Goal: Task Accomplishment & Management: Manage account settings

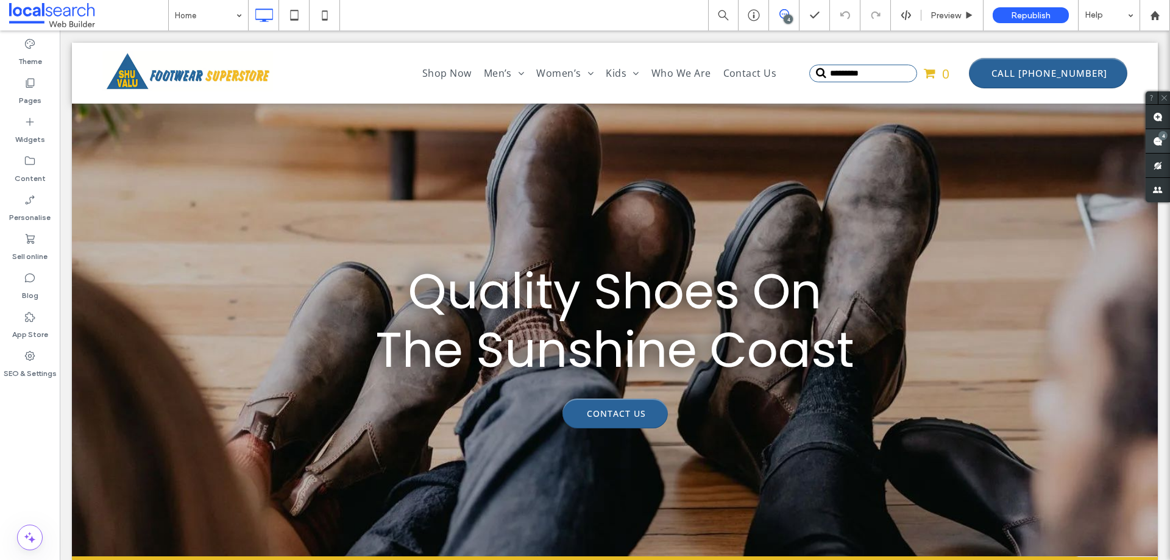
drag, startPoint x: 1156, startPoint y: 136, endPoint x: 1164, endPoint y: 138, distance: 8.3
click at [1157, 135] on span at bounding box center [1157, 141] width 24 height 24
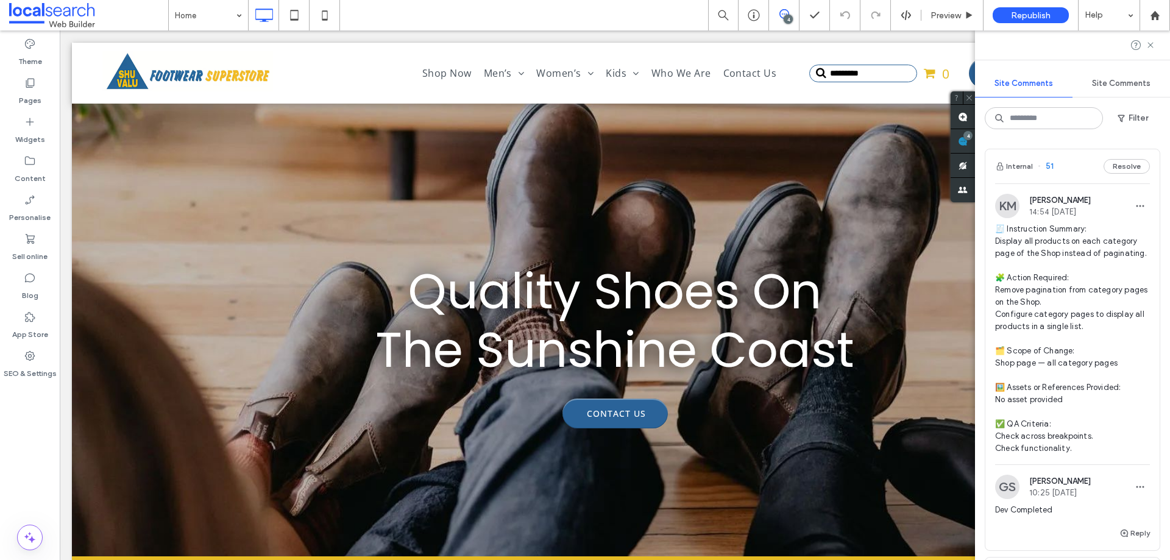
click at [1081, 179] on div "Internal 51 Resolve" at bounding box center [1072, 166] width 174 height 34
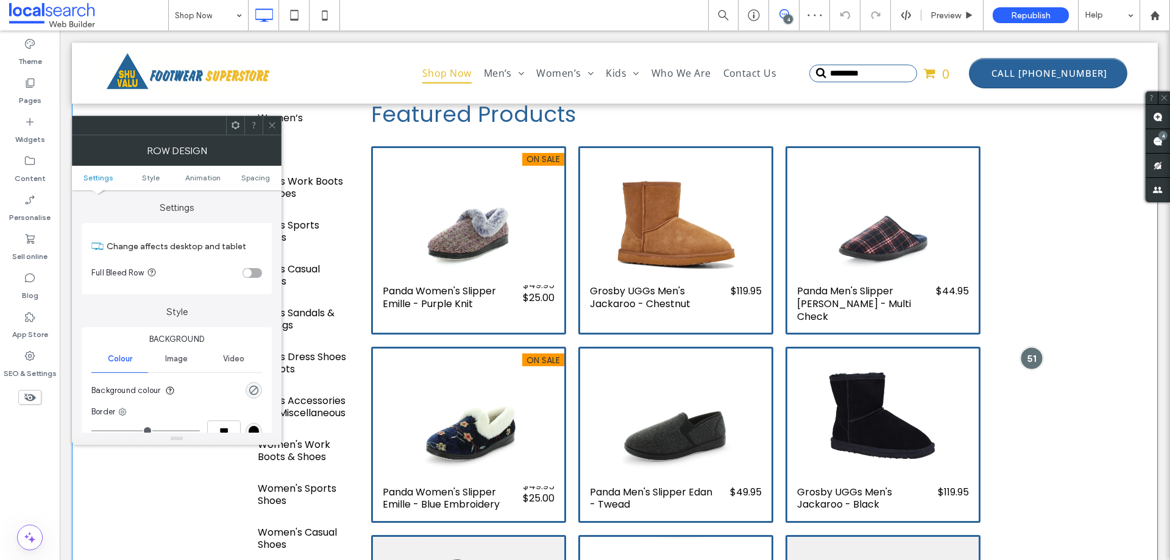
click at [1028, 353] on div at bounding box center [1032, 358] width 23 height 23
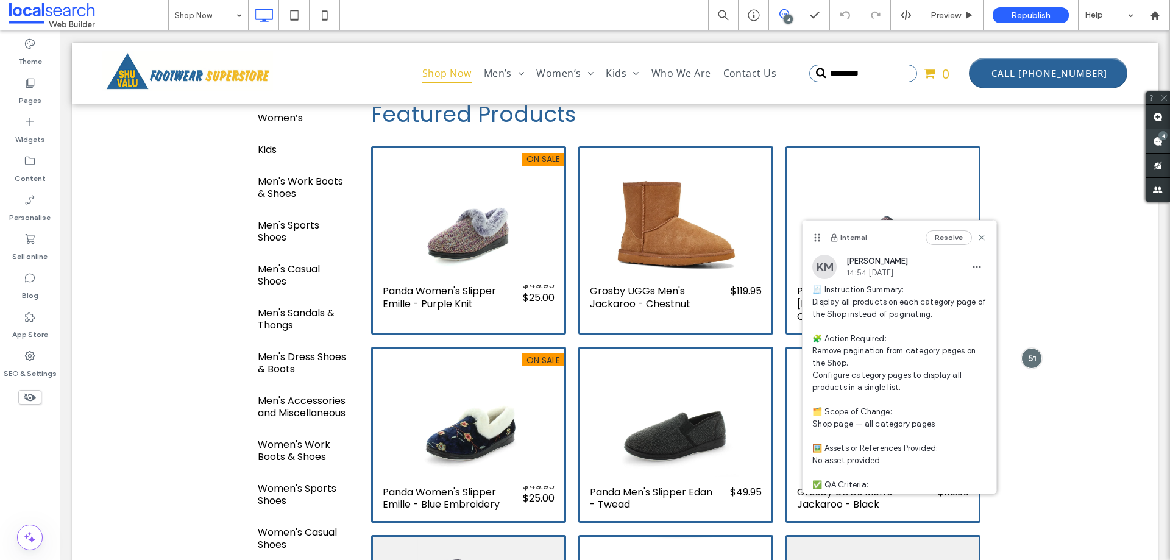
click at [1155, 139] on use at bounding box center [1158, 141] width 10 height 10
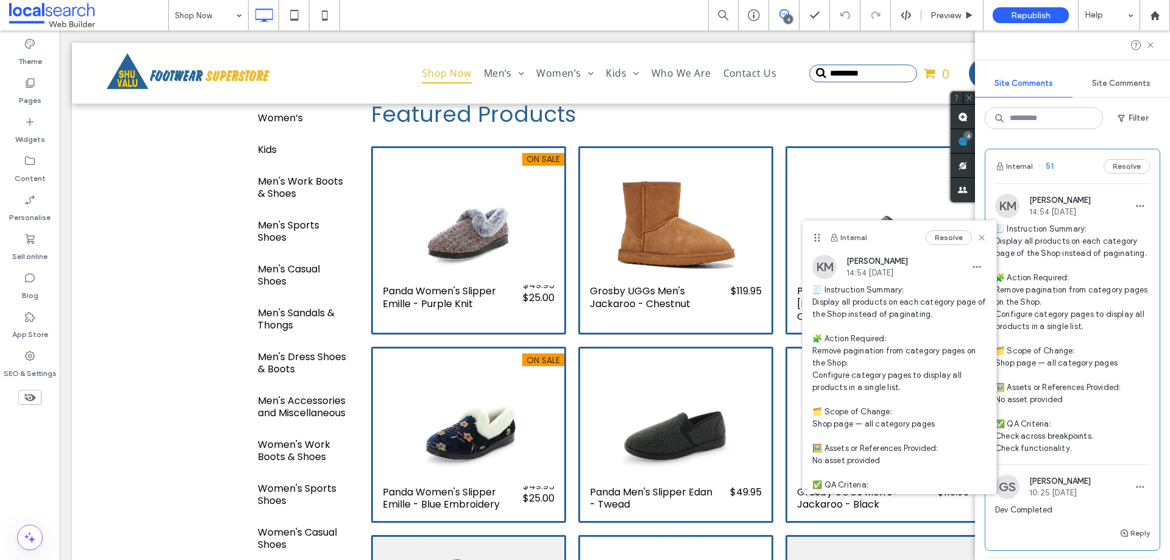
click at [974, 232] on div "Resolve" at bounding box center [955, 237] width 61 height 15
click at [977, 239] on icon at bounding box center [982, 238] width 10 height 10
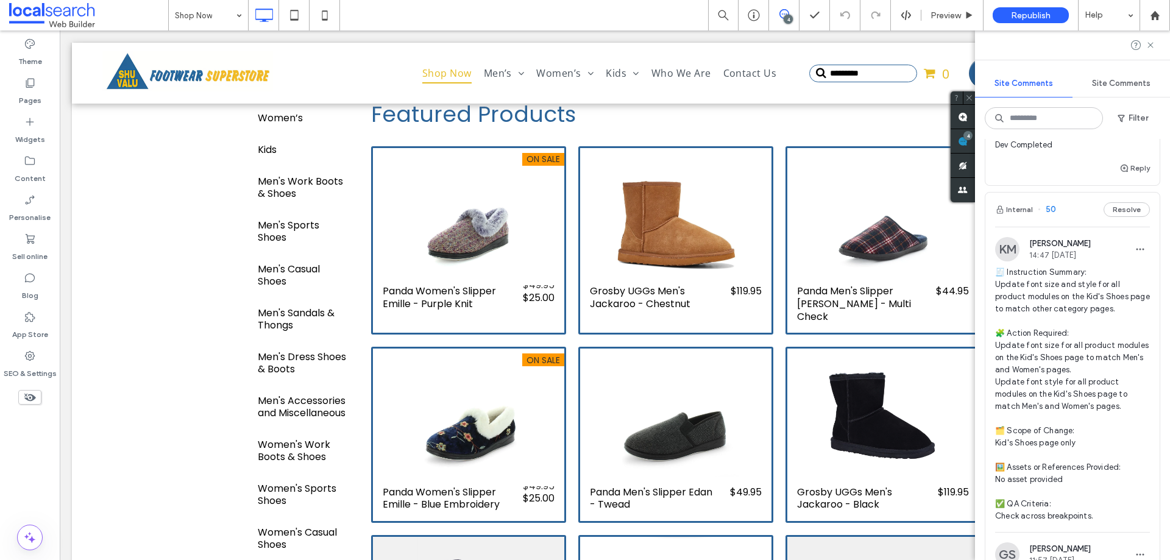
scroll to position [366, 0]
click at [1066, 226] on div "Internal 50 Resolve" at bounding box center [1072, 209] width 174 height 34
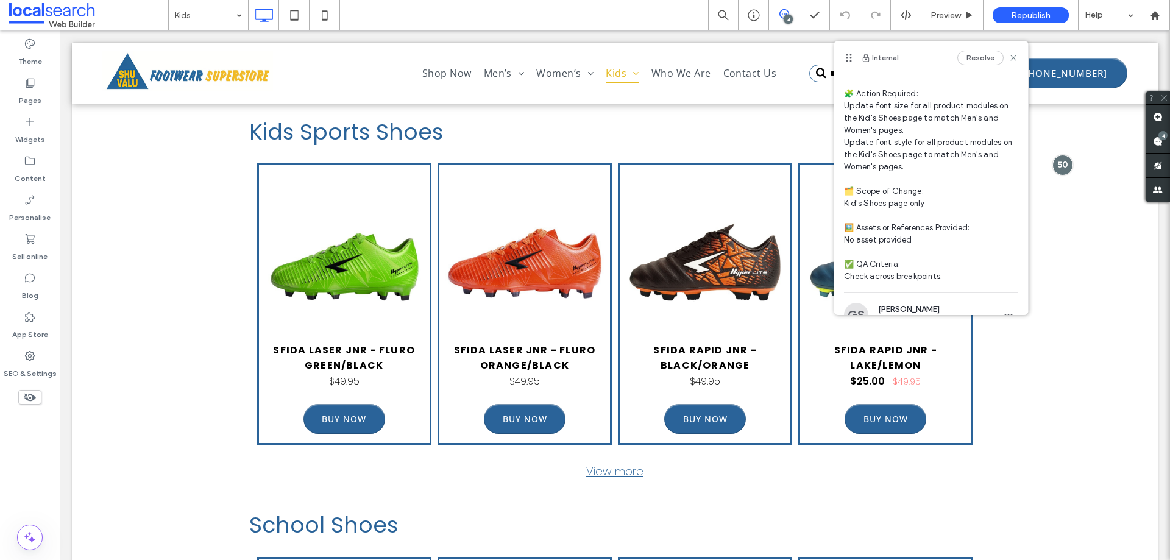
scroll to position [154, 0]
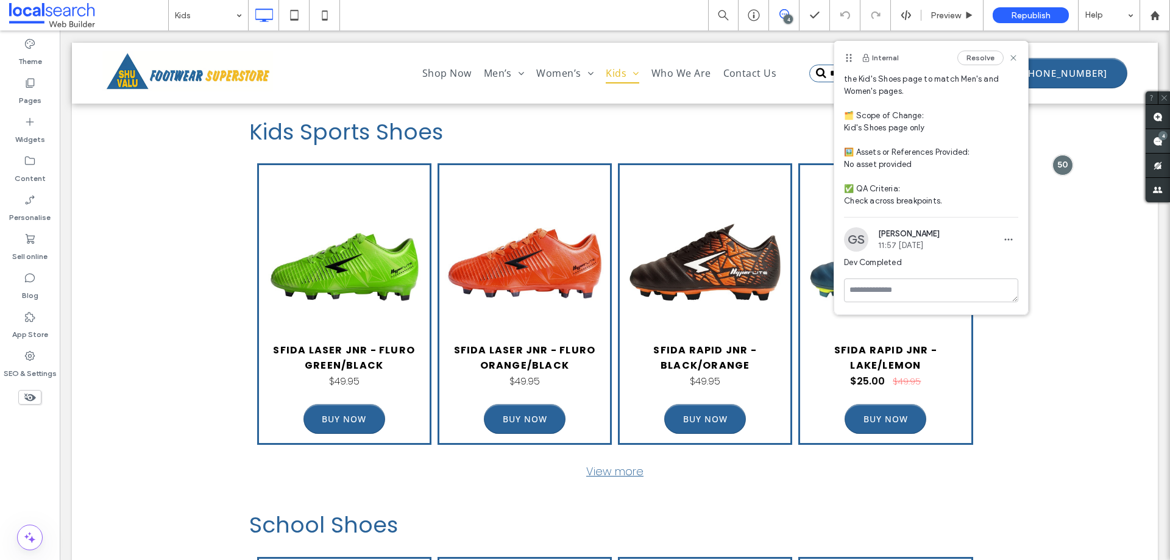
drag, startPoint x: 853, startPoint y: 41, endPoint x: 1162, endPoint y: 140, distance: 324.7
click at [1162, 140] on div "4" at bounding box center [1162, 135] width 9 height 9
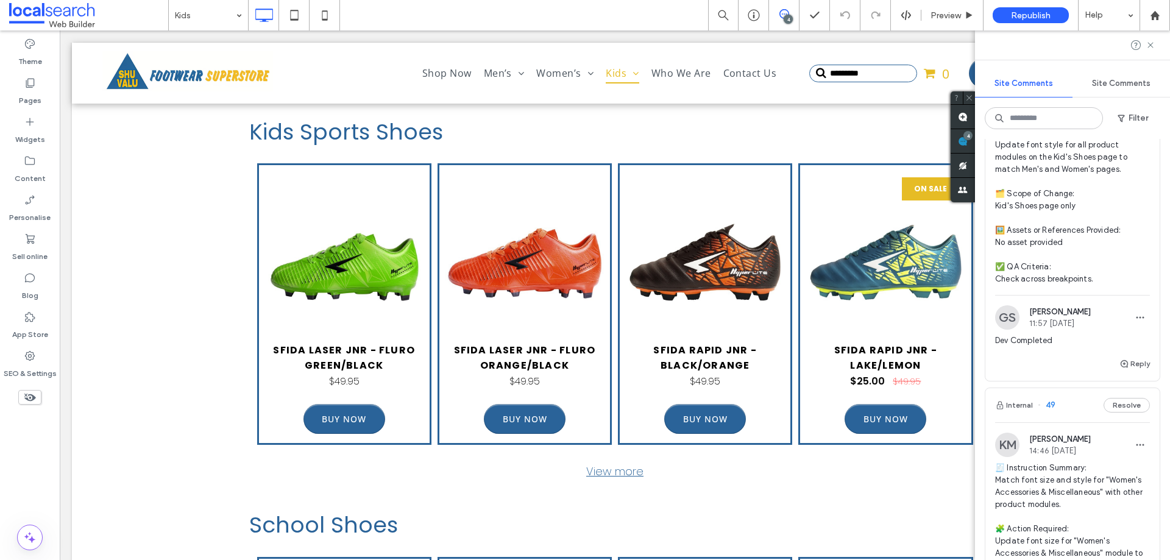
scroll to position [670, 0]
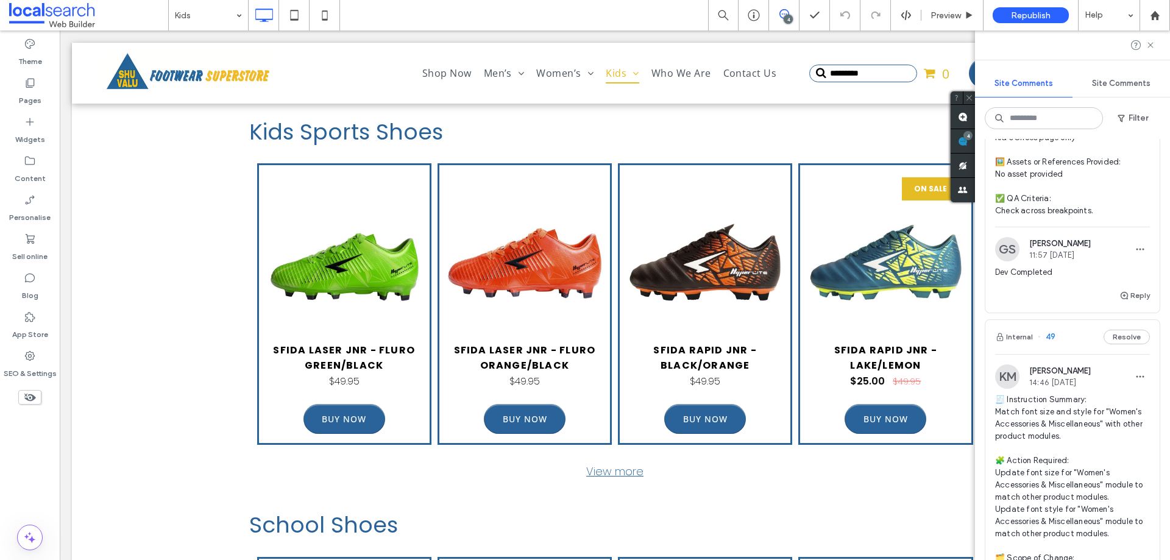
click at [1078, 354] on div "Internal 49 Resolve" at bounding box center [1072, 337] width 174 height 34
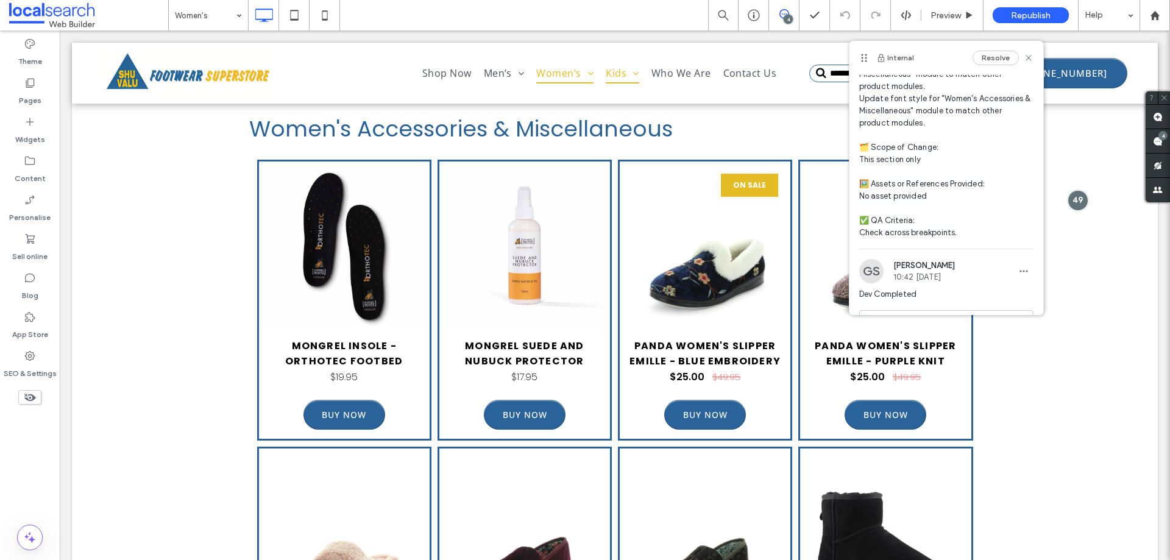
scroll to position [154, 0]
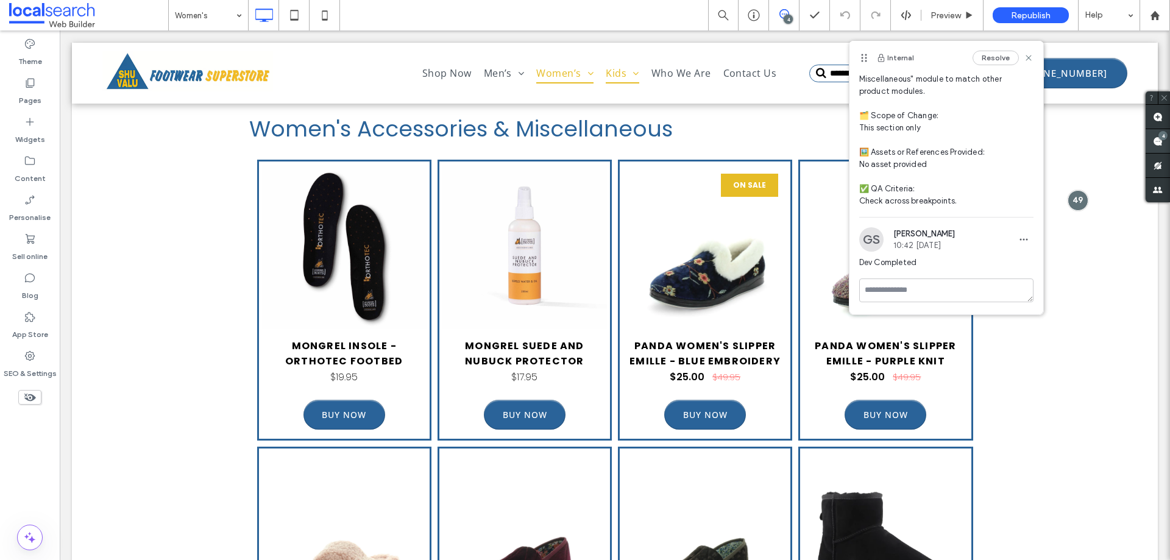
click at [1159, 133] on div "4" at bounding box center [1162, 135] width 9 height 9
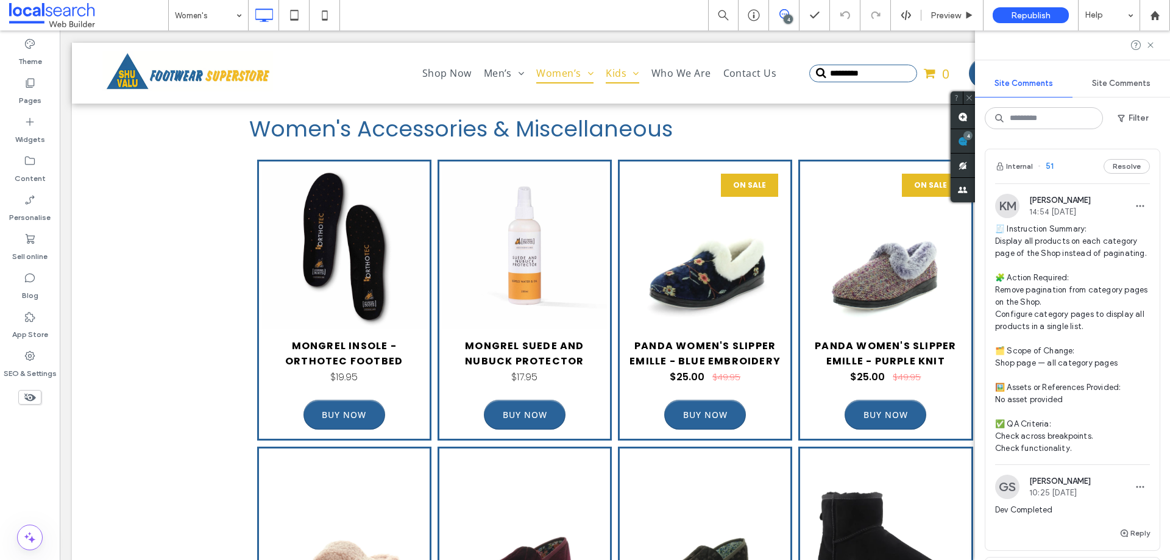
click at [1063, 154] on div "Internal 51 Resolve" at bounding box center [1072, 166] width 174 height 34
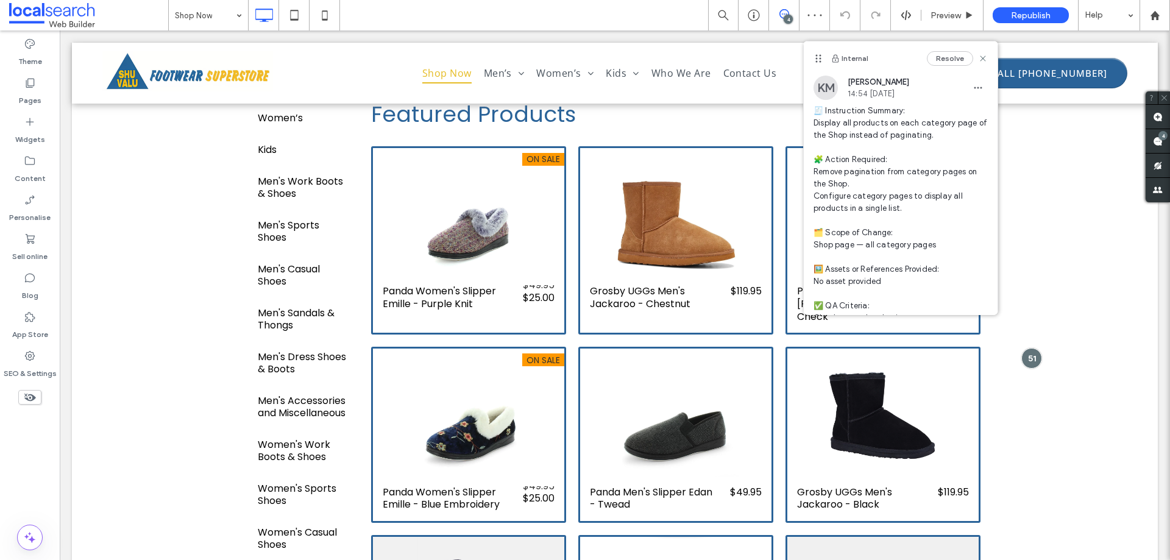
click at [789, 16] on div "4" at bounding box center [788, 19] width 9 height 9
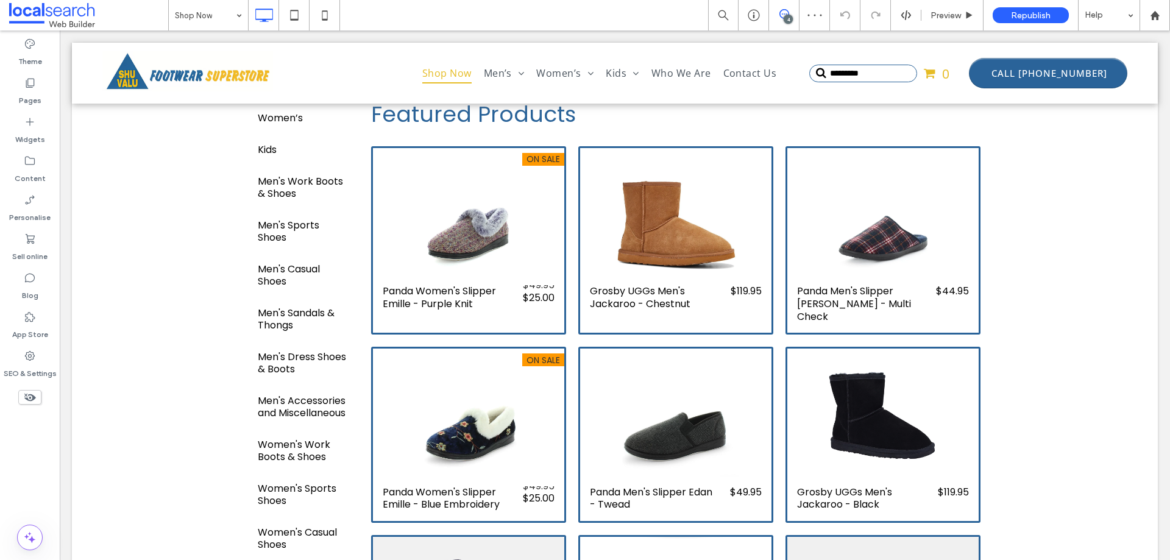
drag, startPoint x: 785, startPoint y: 13, endPoint x: 752, endPoint y: 1, distance: 35.3
click at [785, 13] on icon at bounding box center [784, 14] width 10 height 10
click at [1159, 142] on use at bounding box center [1158, 141] width 10 height 10
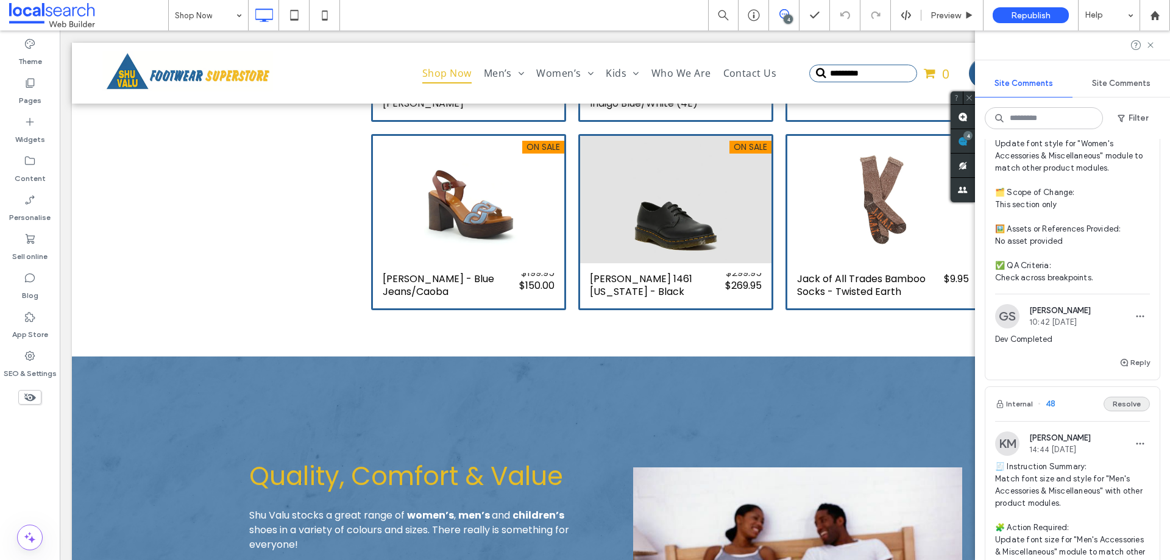
scroll to position [1158, 0]
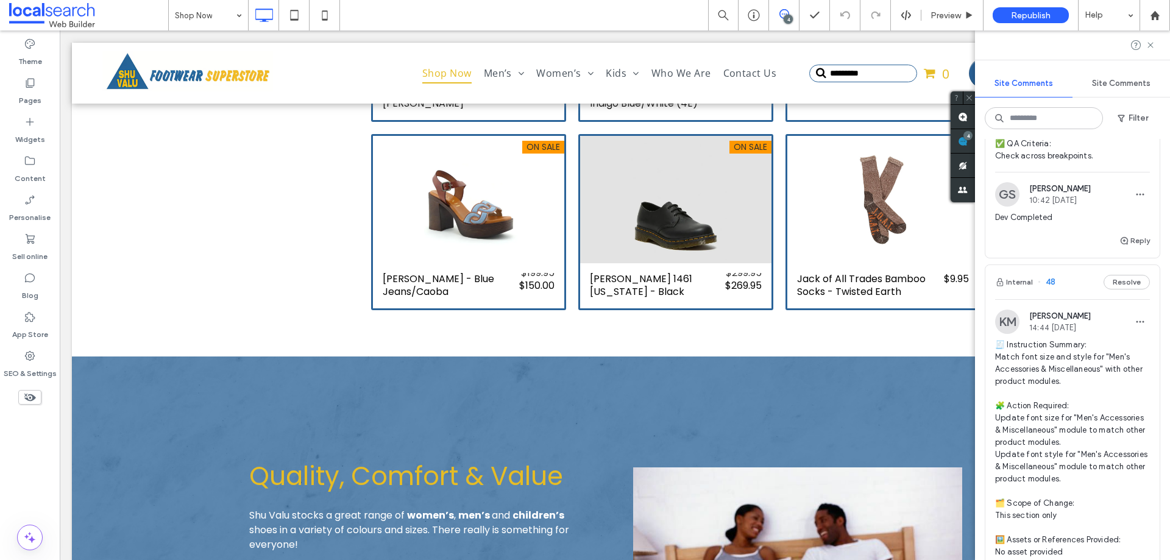
click at [1078, 299] on div "Internal 48 Resolve" at bounding box center [1072, 282] width 174 height 34
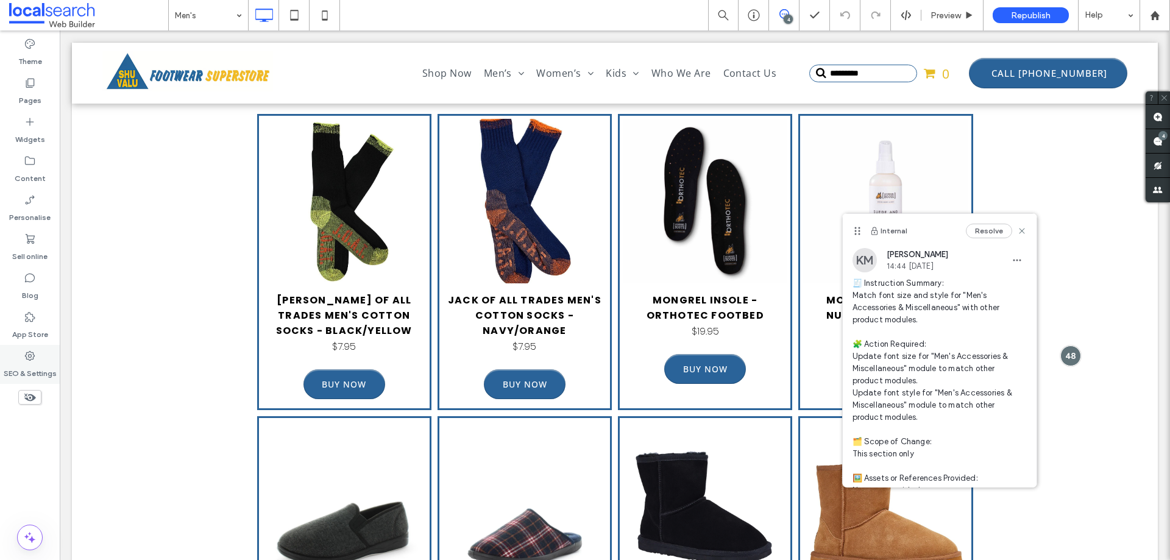
click at [36, 358] on div "SEO & Settings" at bounding box center [30, 364] width 60 height 39
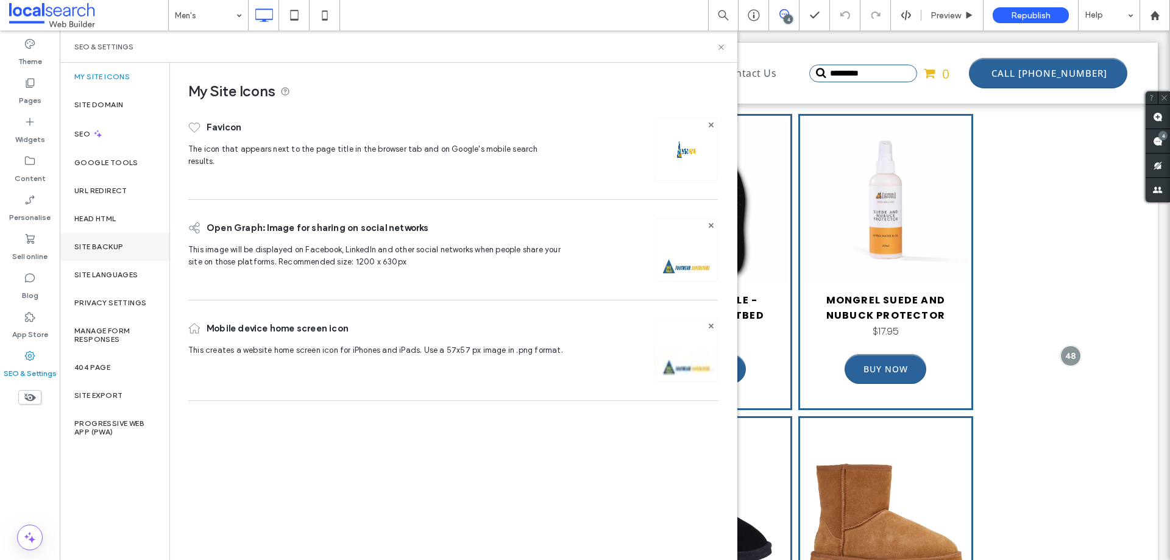
click at [129, 250] on div "Site backup" at bounding box center [115, 247] width 110 height 28
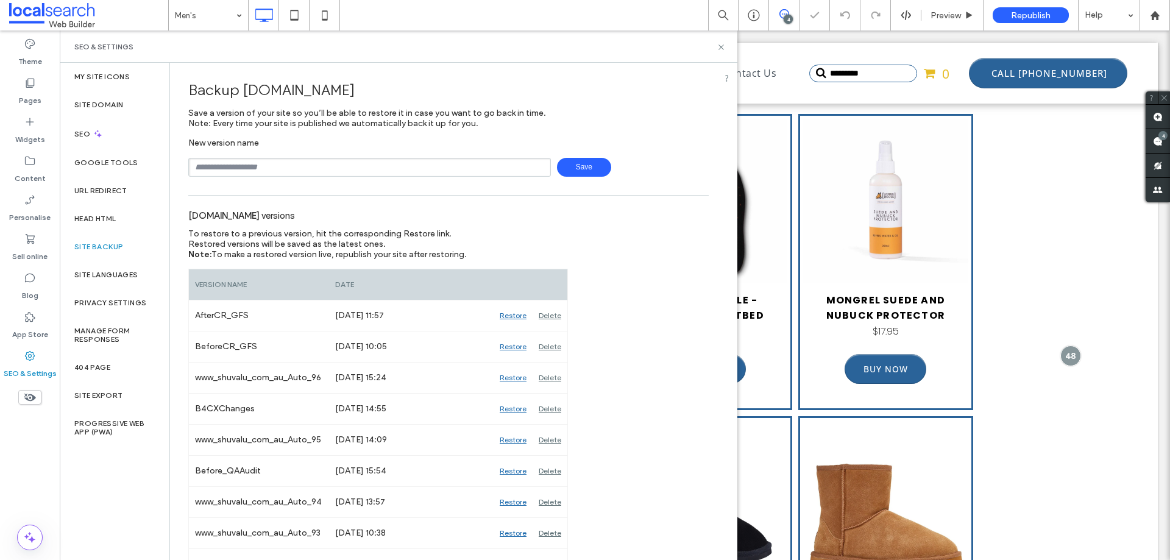
click at [267, 168] on input "text" at bounding box center [369, 167] width 363 height 19
click at [198, 167] on input "**********" at bounding box center [369, 167] width 363 height 19
type input "**********"
click at [579, 162] on span "Save" at bounding box center [584, 167] width 54 height 19
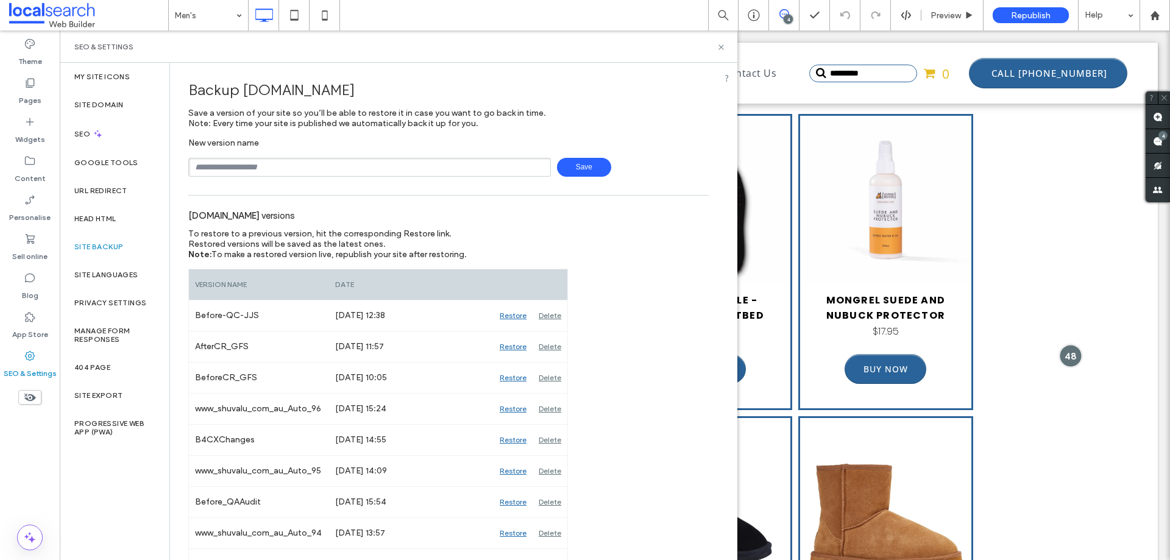
click at [1060, 352] on div at bounding box center [1071, 356] width 23 height 23
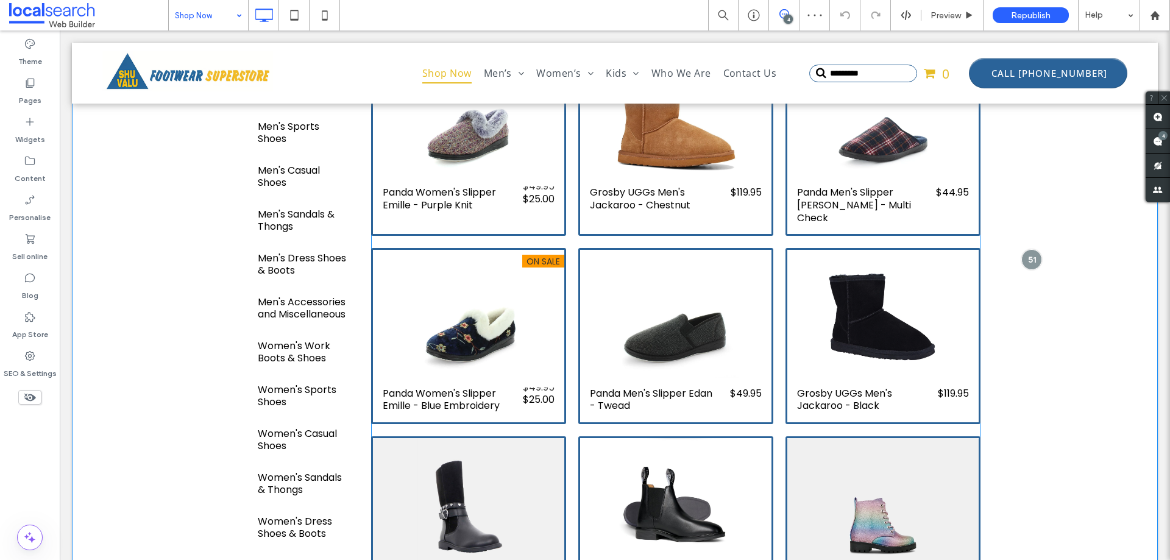
scroll to position [366, 0]
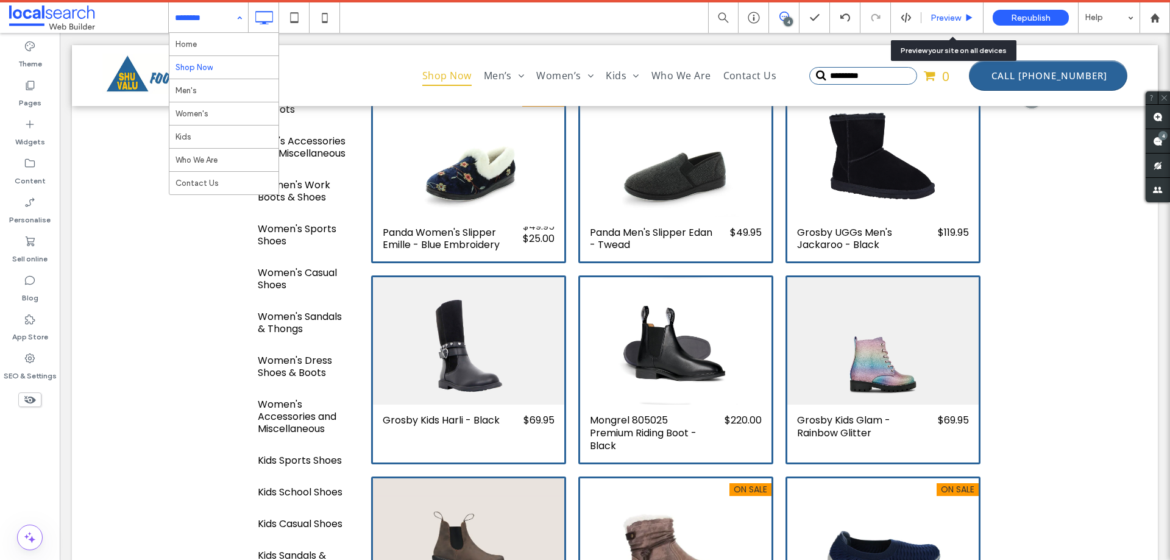
click at [944, 13] on span "Preview" at bounding box center [945, 18] width 30 height 10
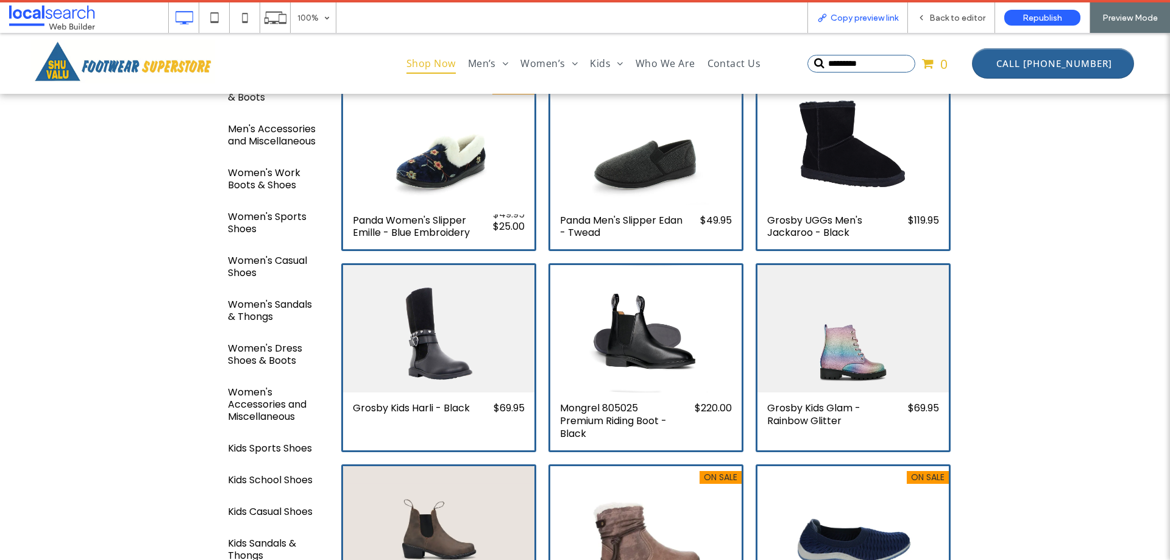
click at [846, 18] on span "Copy preview link" at bounding box center [864, 18] width 68 height 10
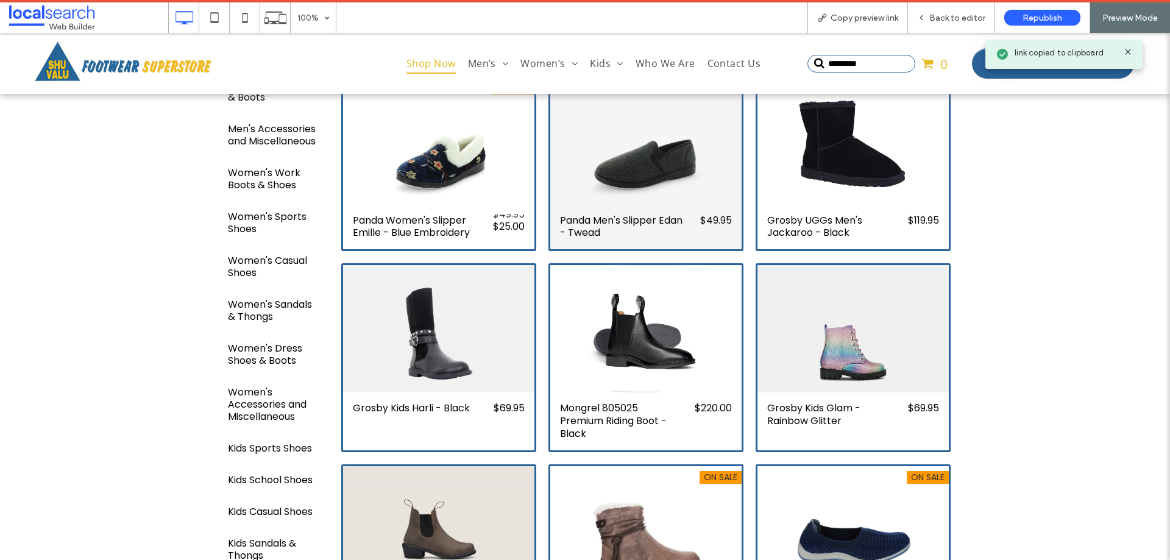
scroll to position [122, 0]
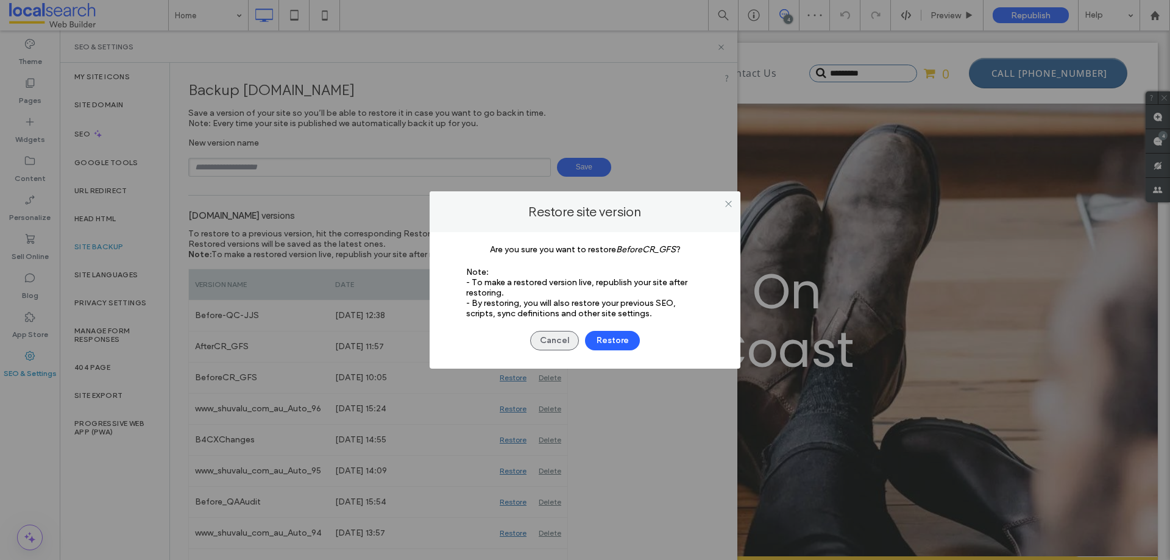
click at [556, 341] on button "Cancel" at bounding box center [554, 340] width 49 height 19
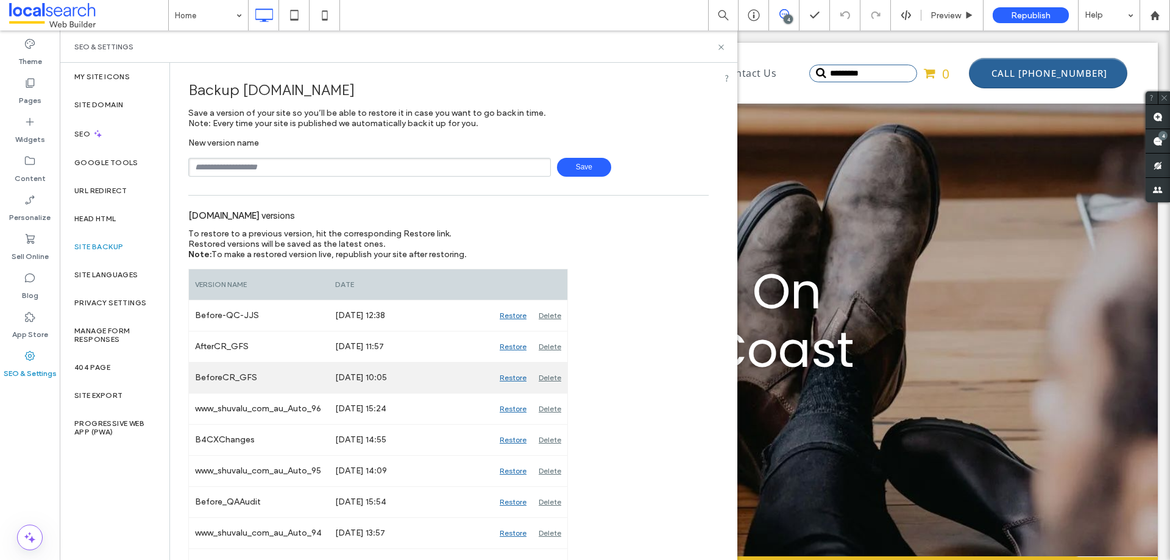
click at [515, 377] on div "Restore" at bounding box center [513, 378] width 39 height 30
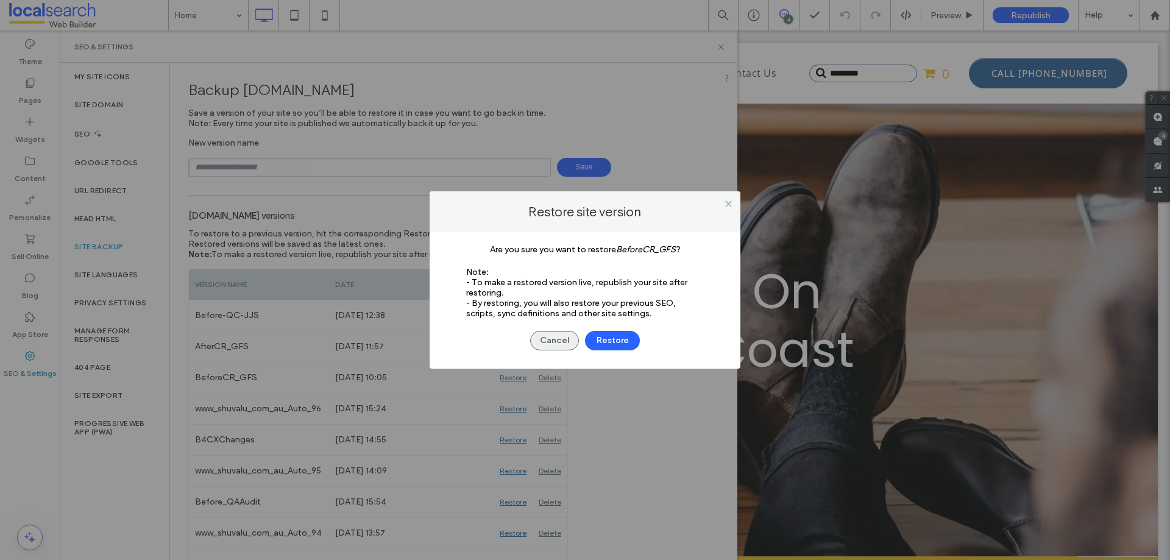
click at [562, 342] on button "Cancel" at bounding box center [554, 340] width 49 height 19
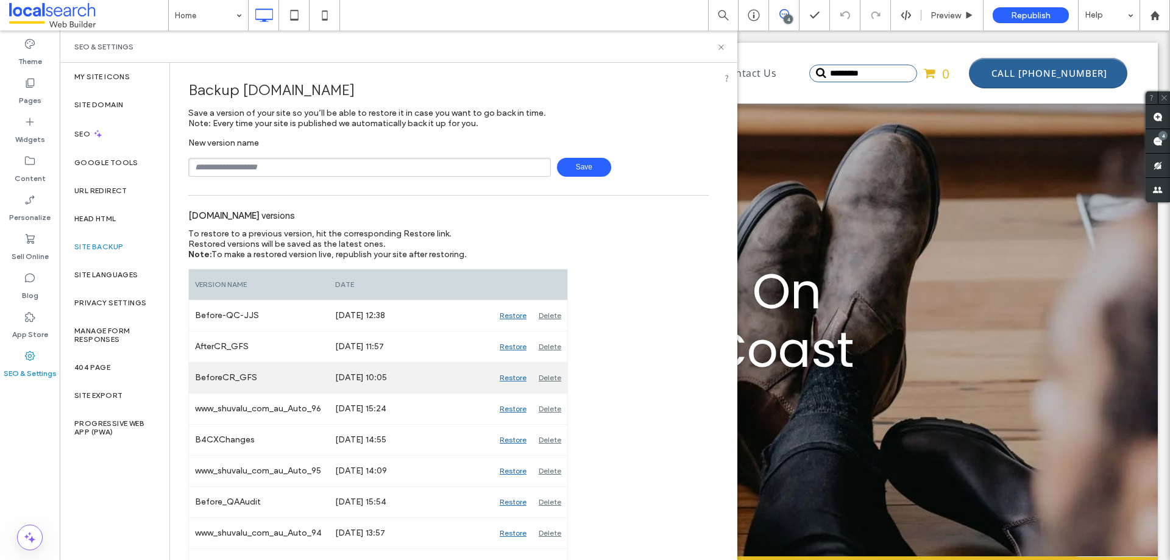
click at [473, 377] on div "[DATE] 10:05" at bounding box center [411, 378] width 165 height 30
click at [721, 43] on icon at bounding box center [721, 47] width 9 height 9
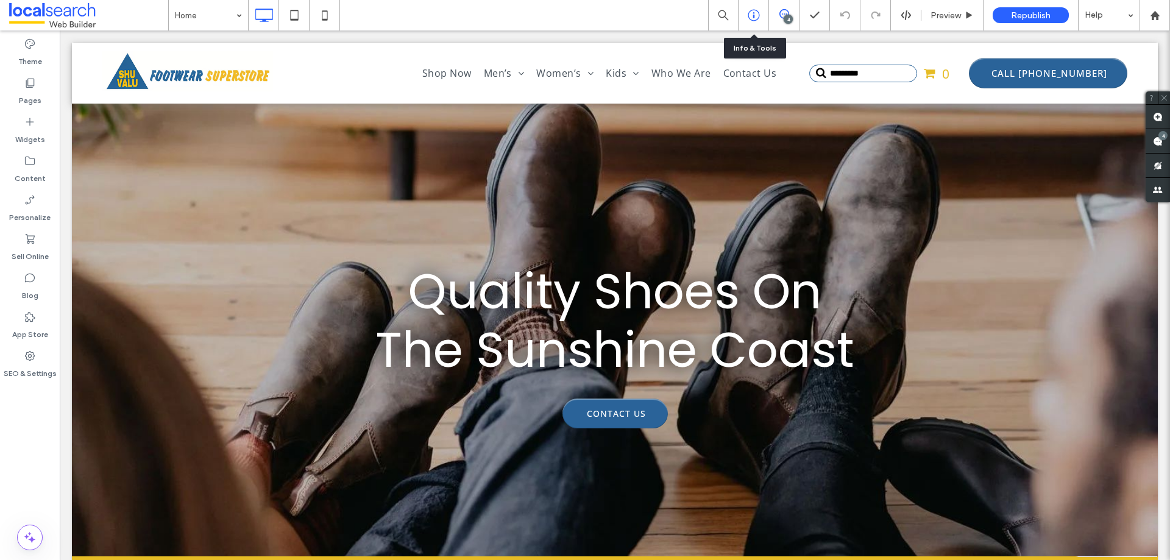
click at [753, 23] on div at bounding box center [753, 15] width 30 height 30
click at [746, 15] on div at bounding box center [753, 15] width 30 height 12
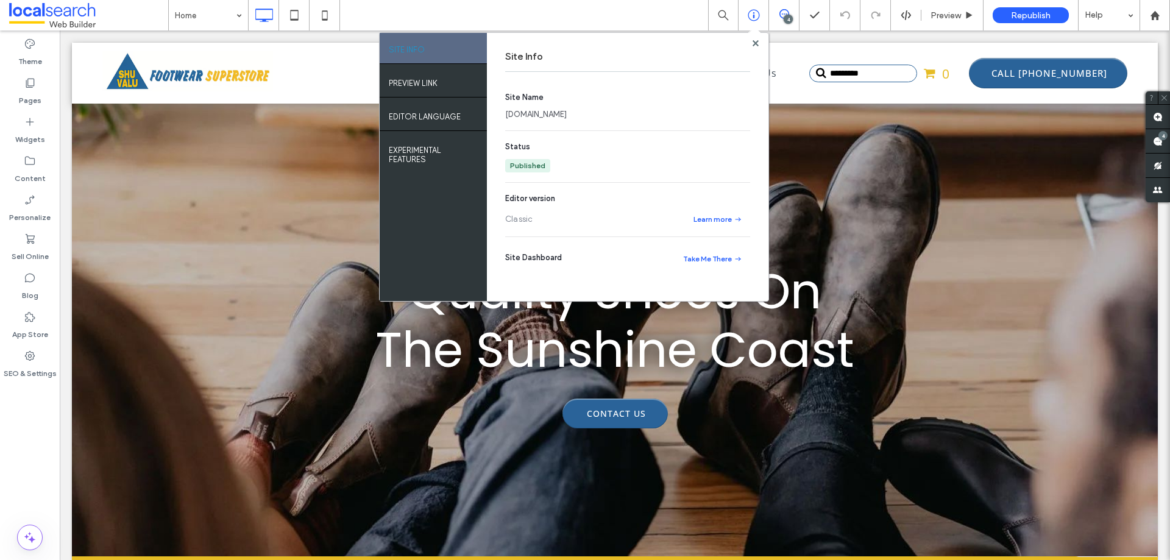
click at [567, 116] on link "[DOMAIN_NAME]" at bounding box center [536, 114] width 62 height 12
click at [754, 44] on use at bounding box center [755, 43] width 6 height 6
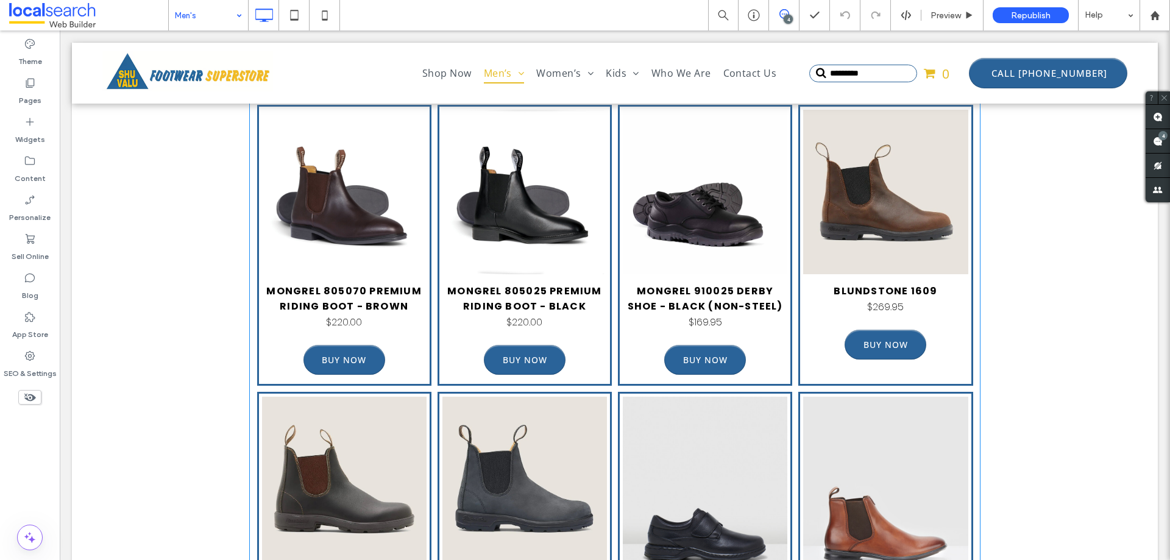
scroll to position [2864, 0]
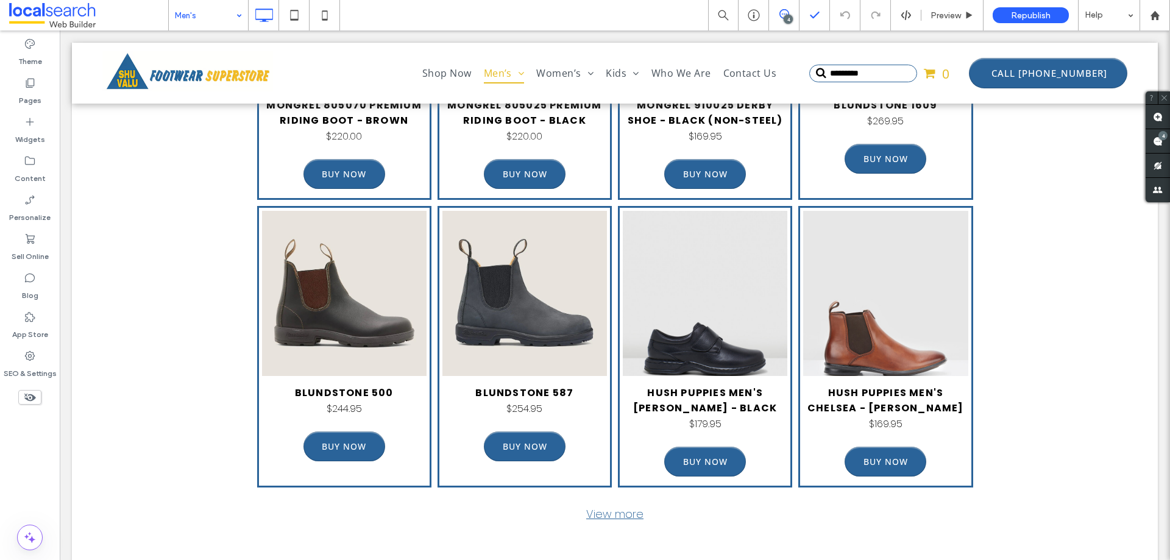
drag, startPoint x: 779, startPoint y: 13, endPoint x: 827, endPoint y: 23, distance: 48.5
click at [780, 13] on icon at bounding box center [784, 14] width 10 height 10
click at [787, 16] on div "4" at bounding box center [788, 19] width 9 height 9
click at [1163, 140] on span at bounding box center [1157, 141] width 24 height 24
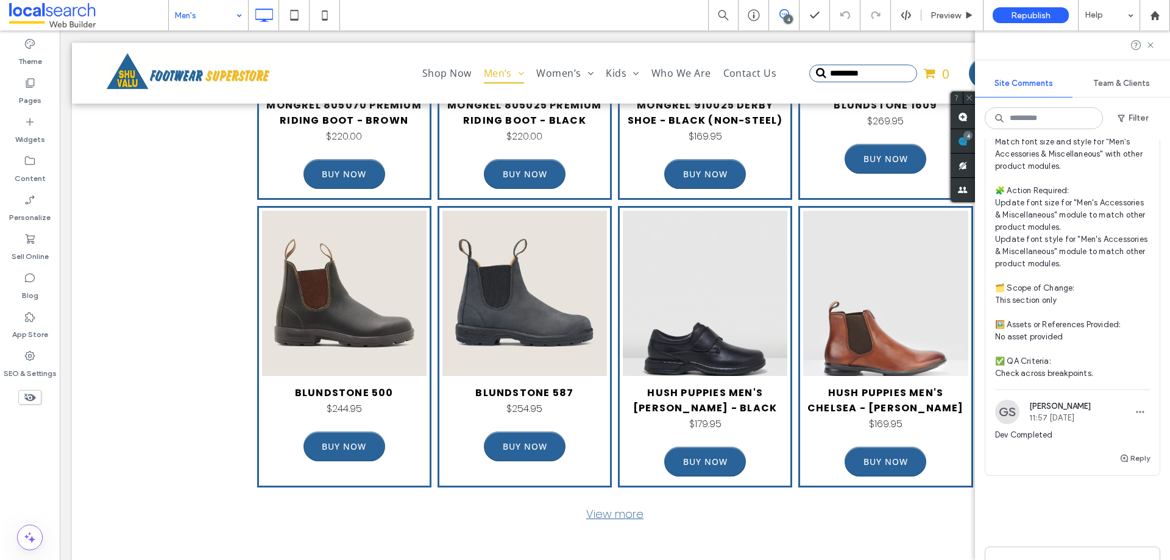
scroll to position [1462, 0]
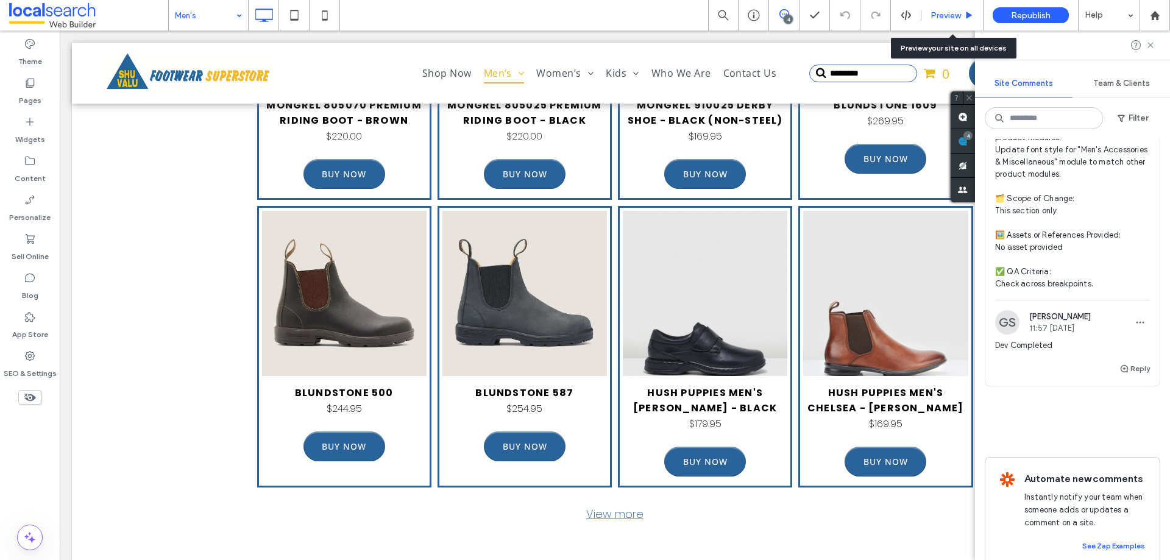
click at [947, 12] on span "Preview" at bounding box center [945, 15] width 30 height 10
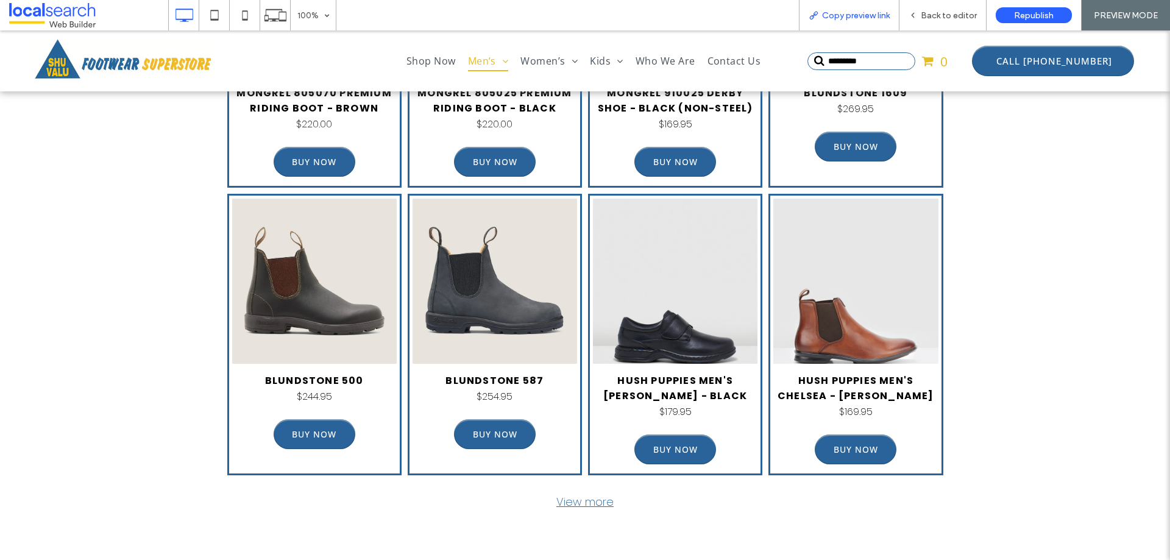
click at [865, 16] on span "Copy preview link" at bounding box center [856, 15] width 68 height 10
